Goal: Transaction & Acquisition: Purchase product/service

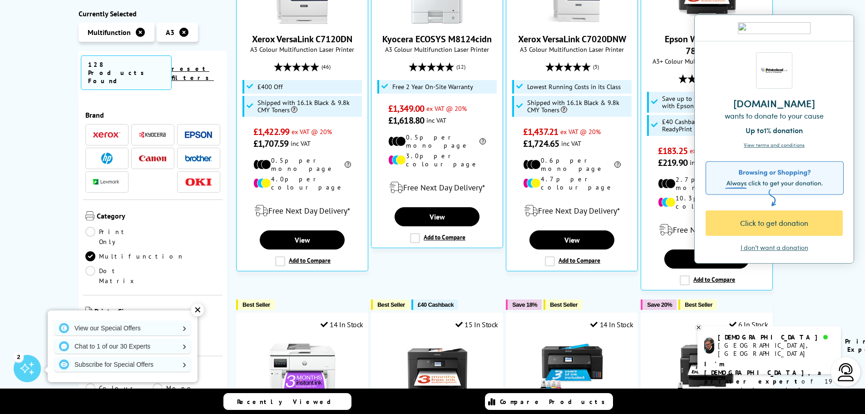
click at [774, 220] on div "Click to get donation" at bounding box center [774, 222] width 104 height 11
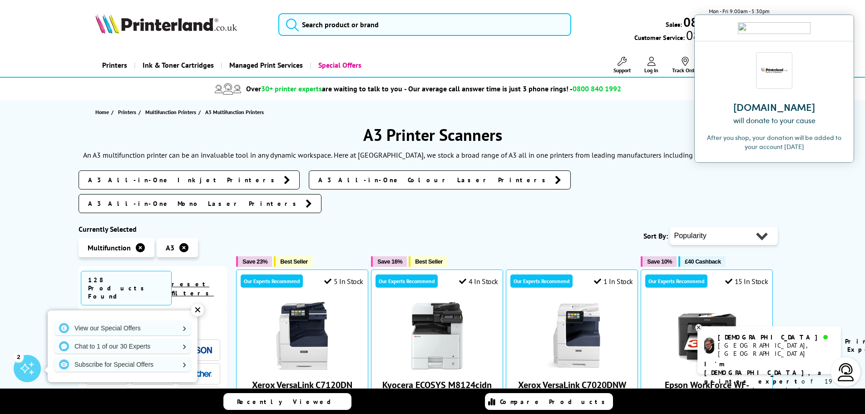
click at [840, 28] on img at bounding box center [839, 27] width 5 height 5
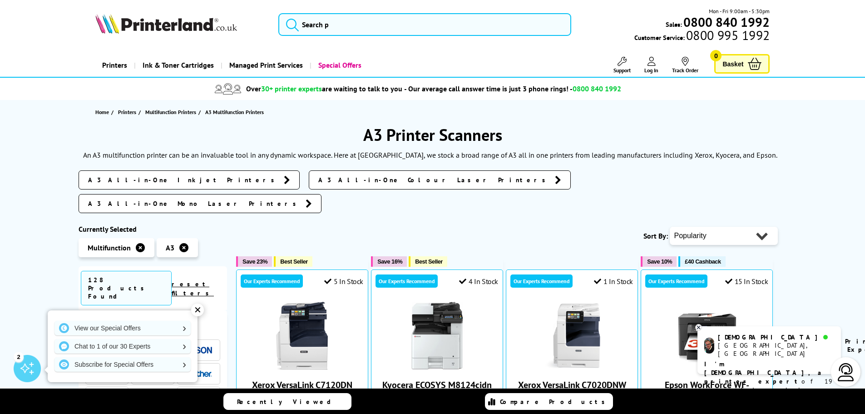
click at [751, 63] on icon at bounding box center [755, 64] width 14 height 12
